Goal: Find specific page/section: Find specific page/section

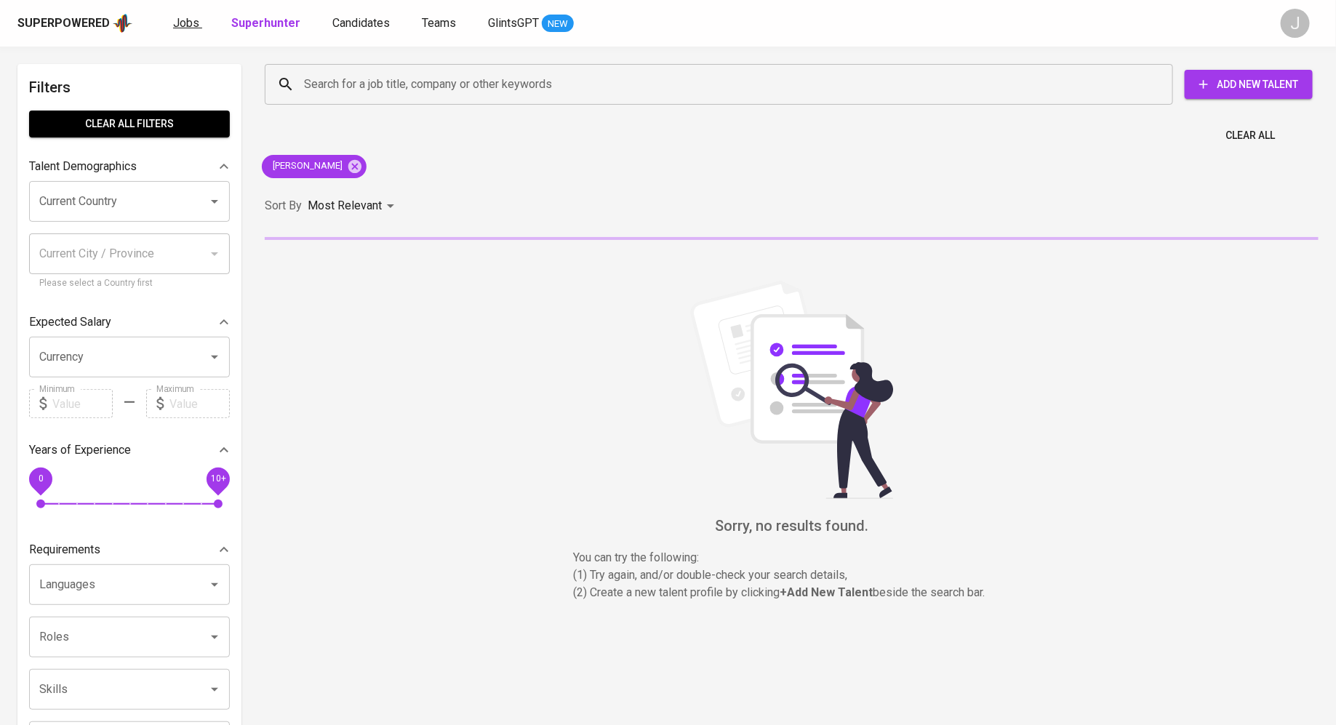
click at [184, 17] on span "Jobs" at bounding box center [186, 23] width 26 height 14
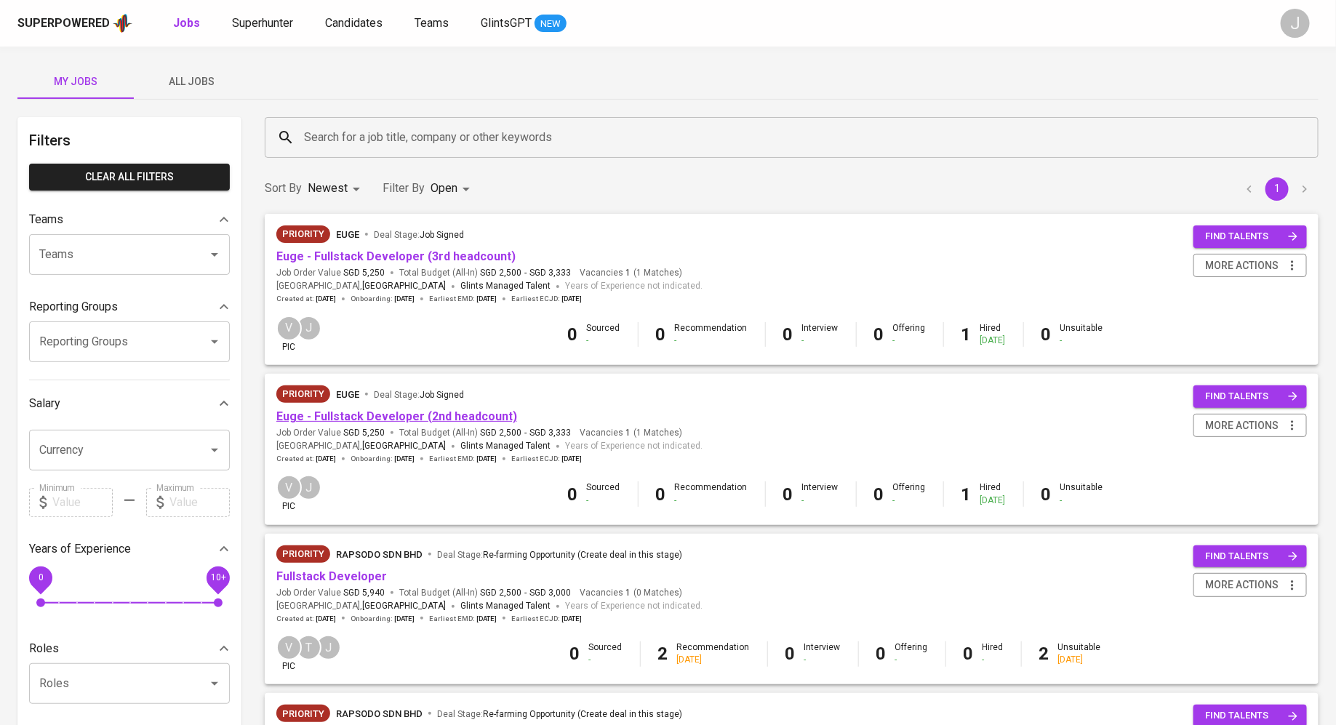
click at [405, 412] on link "Euge - Fullstack Developer (2nd headcount)" at bounding box center [396, 417] width 241 height 14
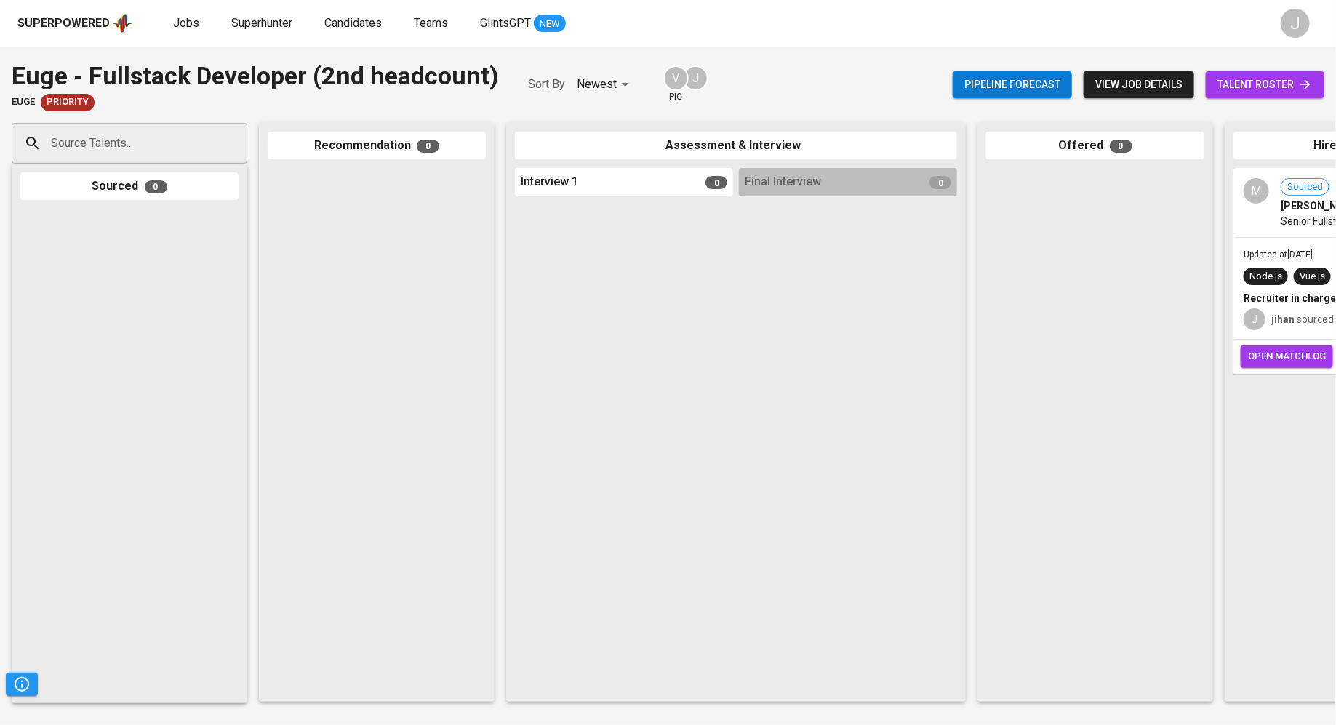
scroll to position [0, 109]
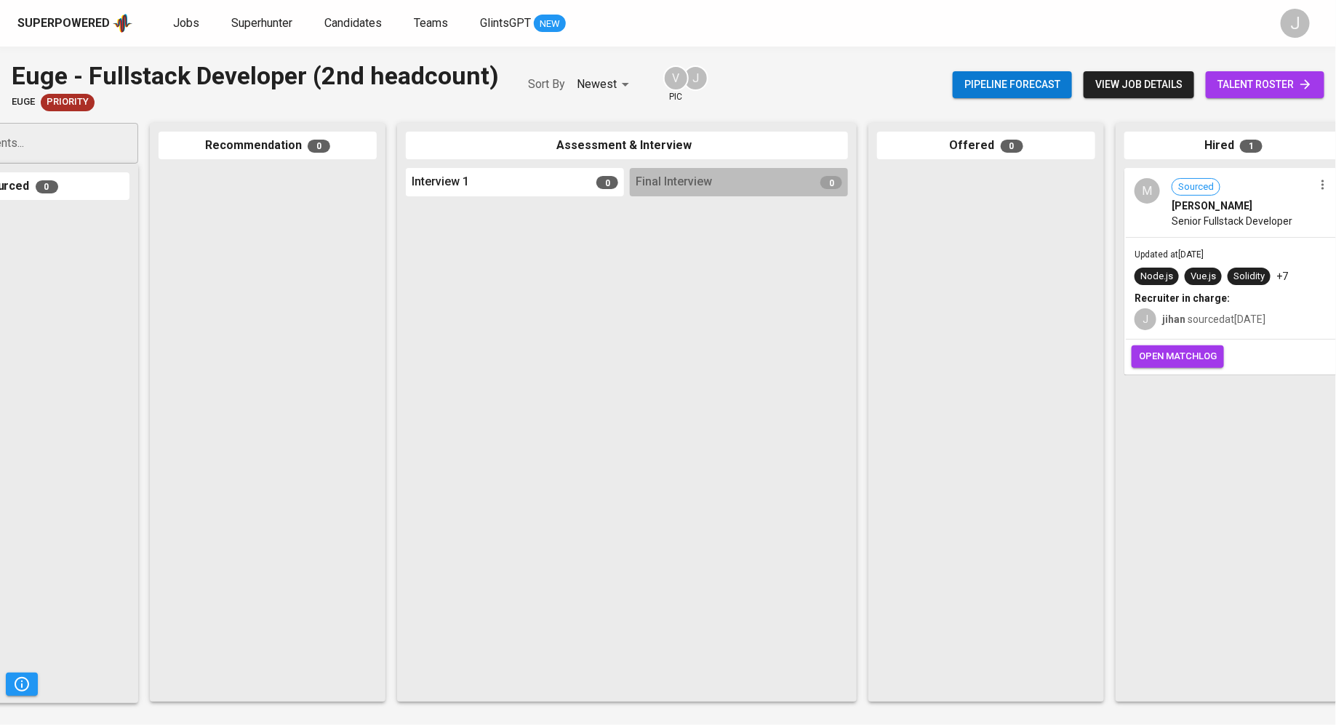
click at [1185, 226] on span "Senior Fullstack Developer" at bounding box center [1232, 221] width 121 height 15
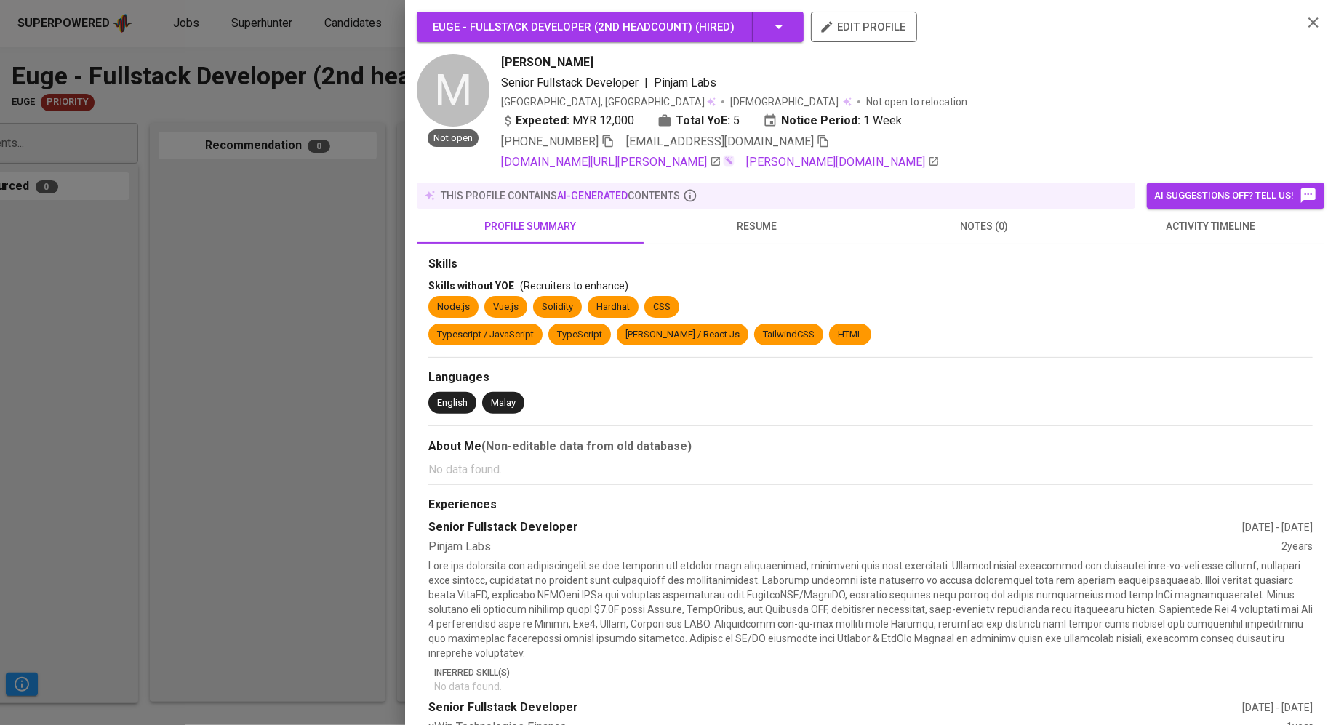
click at [602, 140] on icon "button" at bounding box center [608, 141] width 13 height 13
click at [818, 140] on icon "button" at bounding box center [823, 141] width 10 height 12
